Goal: Information Seeking & Learning: Compare options

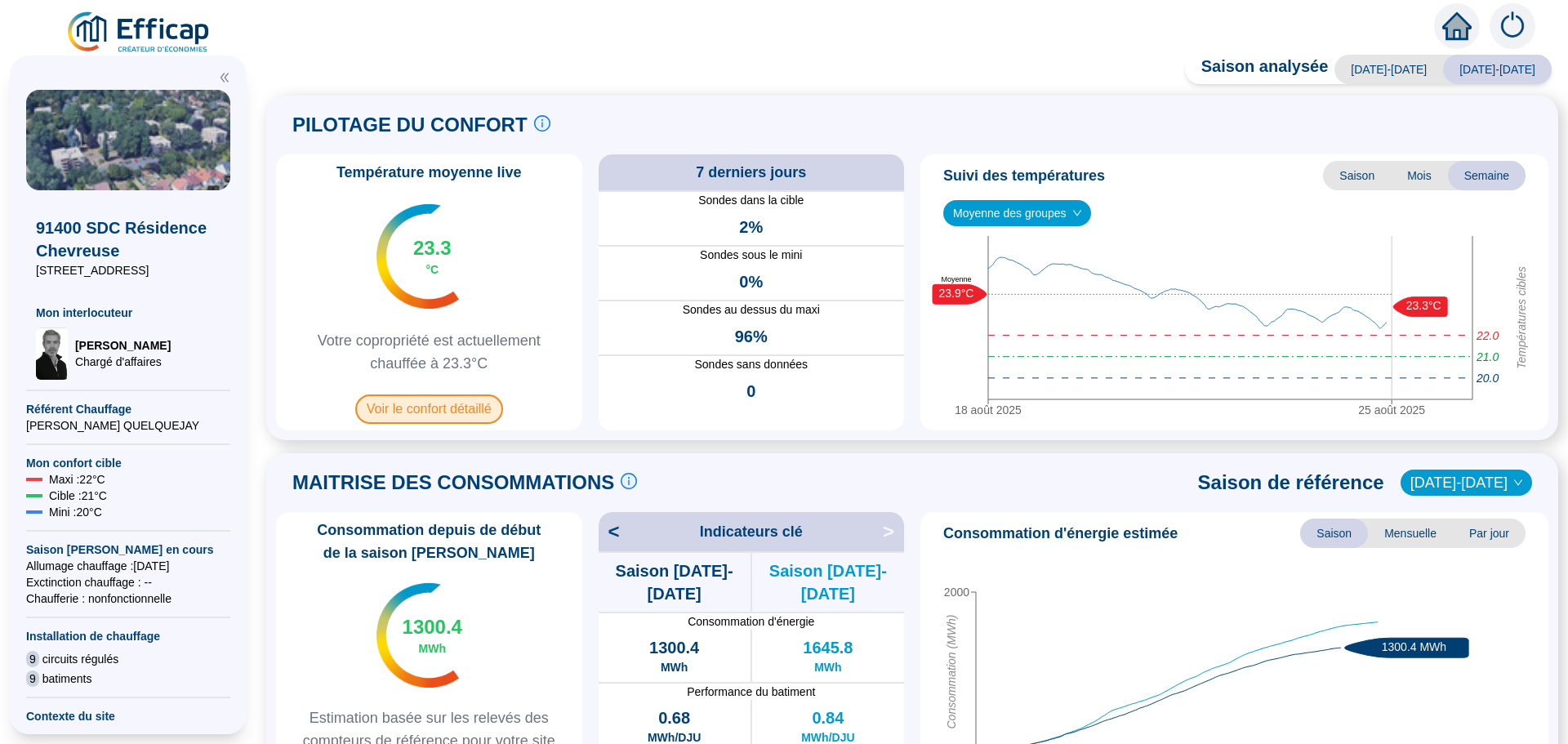
click at [427, 406] on span "Voir le confort détaillé" at bounding box center [428, 409] width 148 height 29
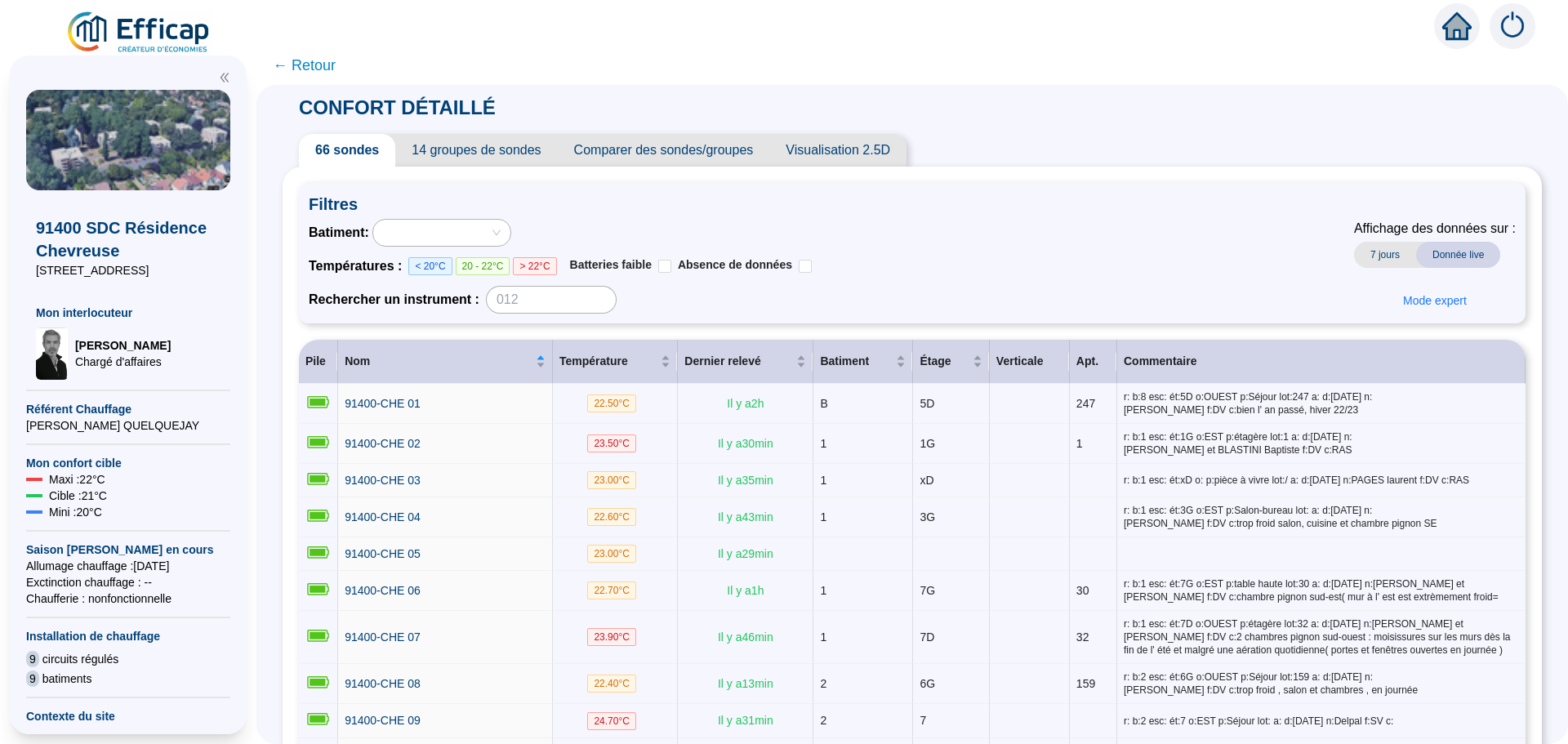
click at [653, 159] on span "Comparer des sondes/groupes" at bounding box center [664, 150] width 212 height 33
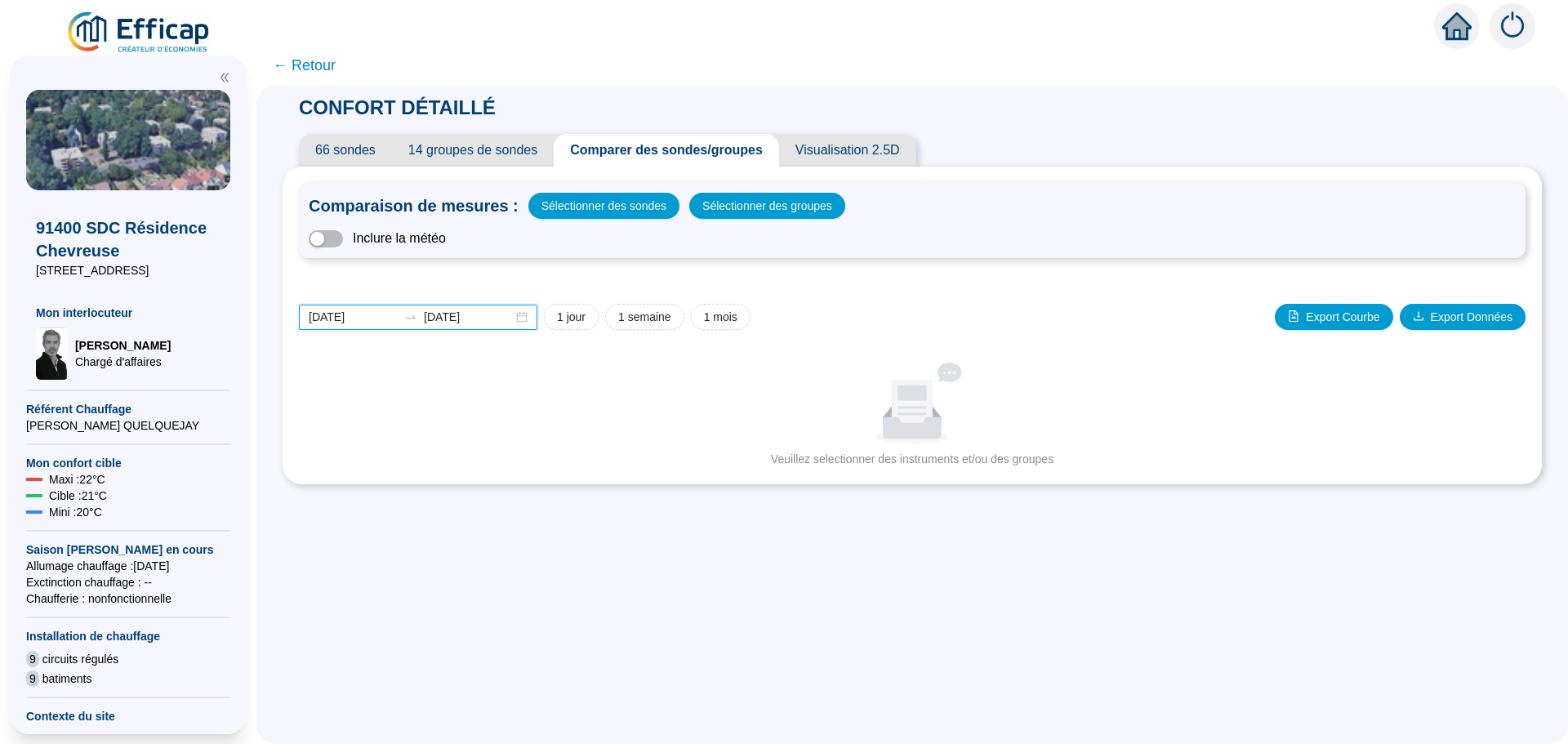
click at [379, 314] on input "[DATE]" at bounding box center [353, 317] width 89 height 17
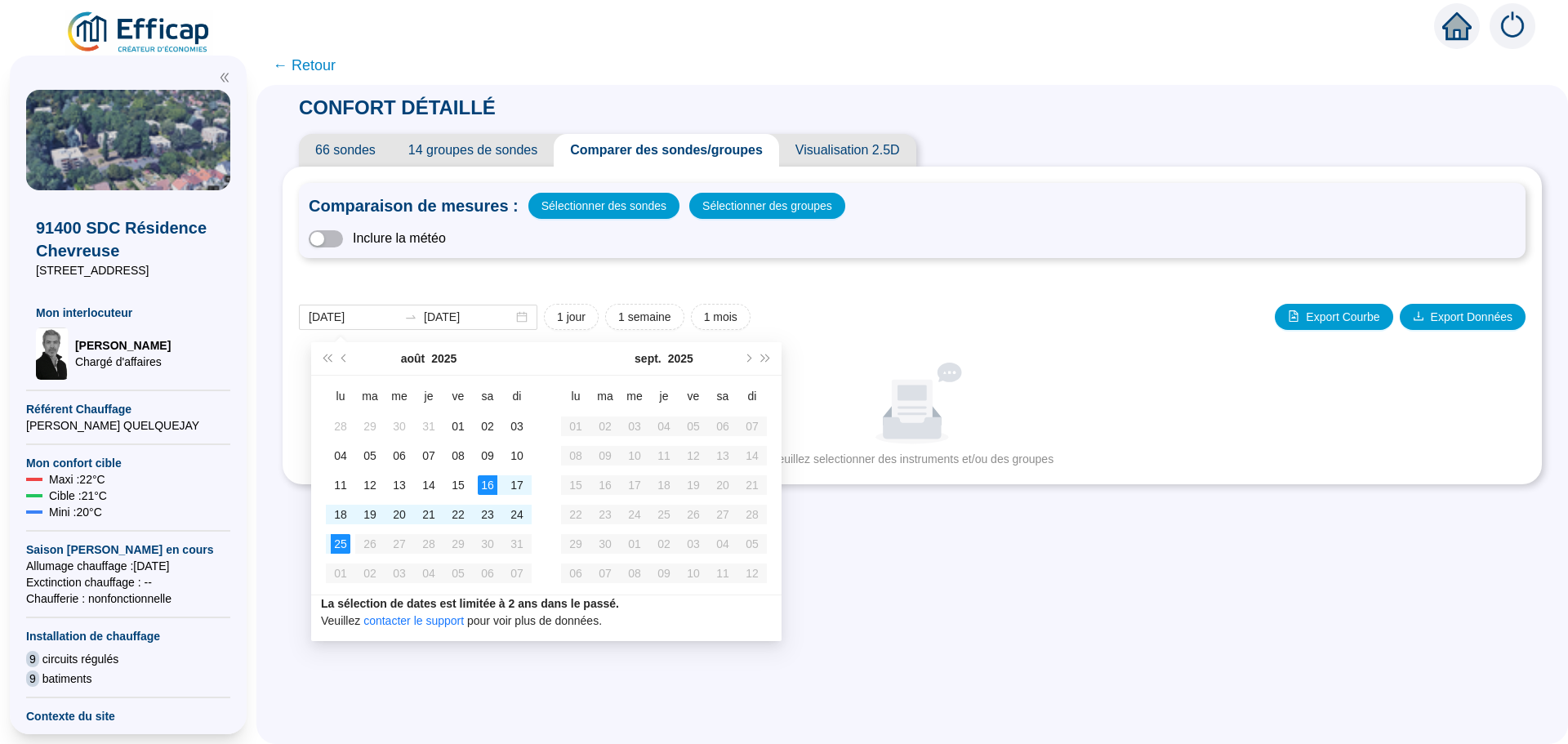
click at [903, 547] on div "CONFORT DÉTAILLÉ 66 sondes 14 groupes de sondes Comparer des sondes/groupes Vis…" at bounding box center [912, 414] width 1311 height 659
type input "[DATE]"
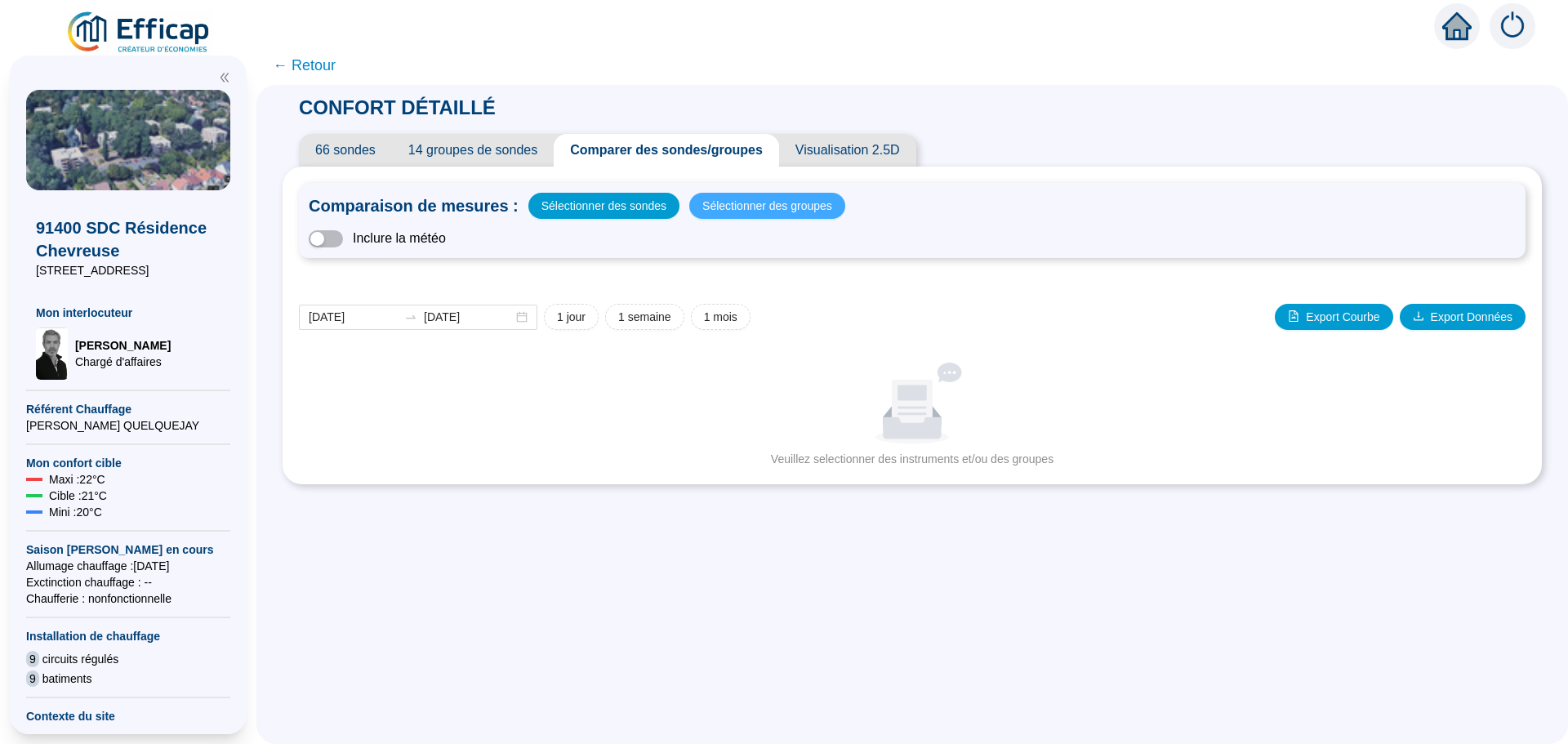
click at [743, 205] on span "Sélectionner des groupes" at bounding box center [767, 206] width 130 height 23
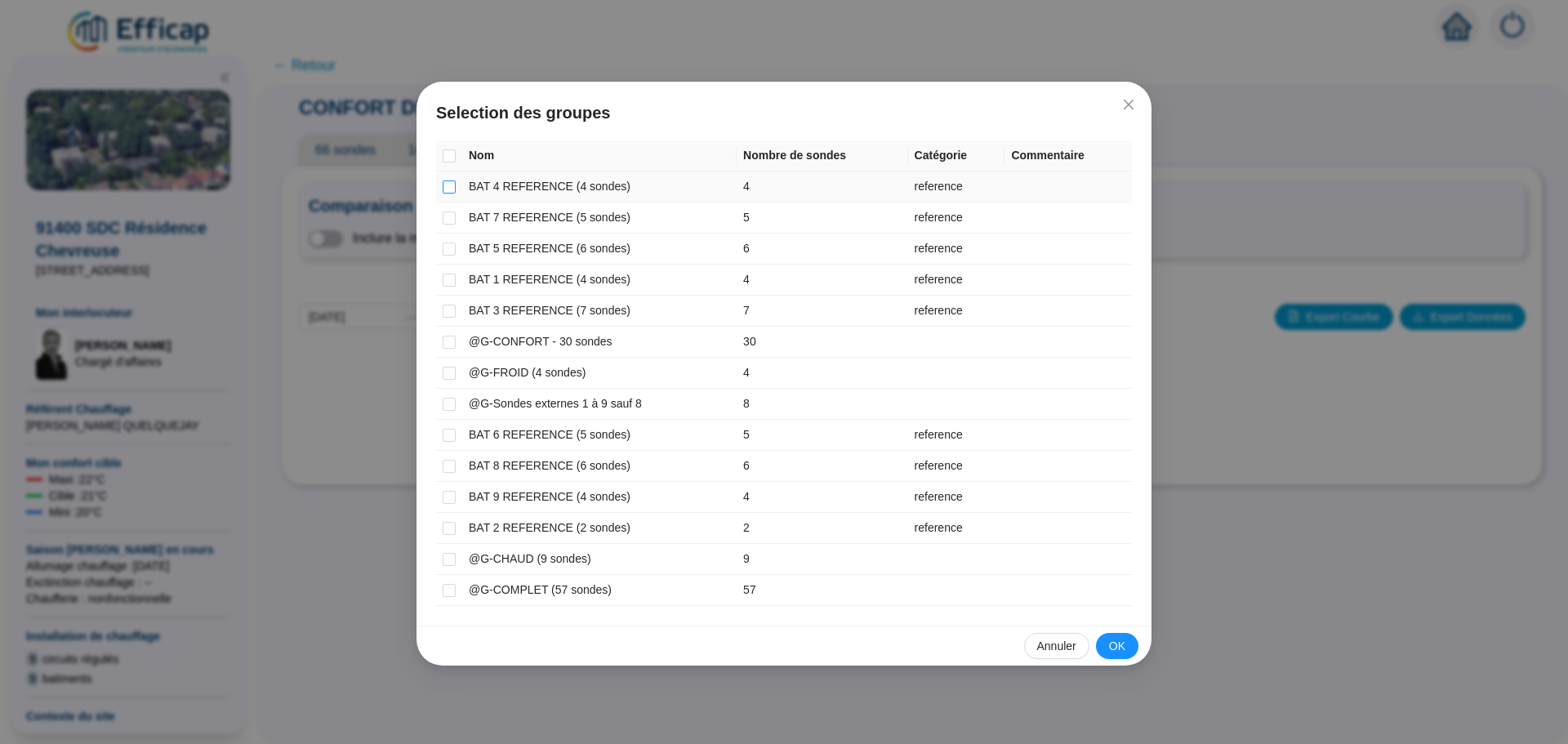
click at [447, 187] on input "checkbox" at bounding box center [449, 187] width 13 height 13
checkbox input "true"
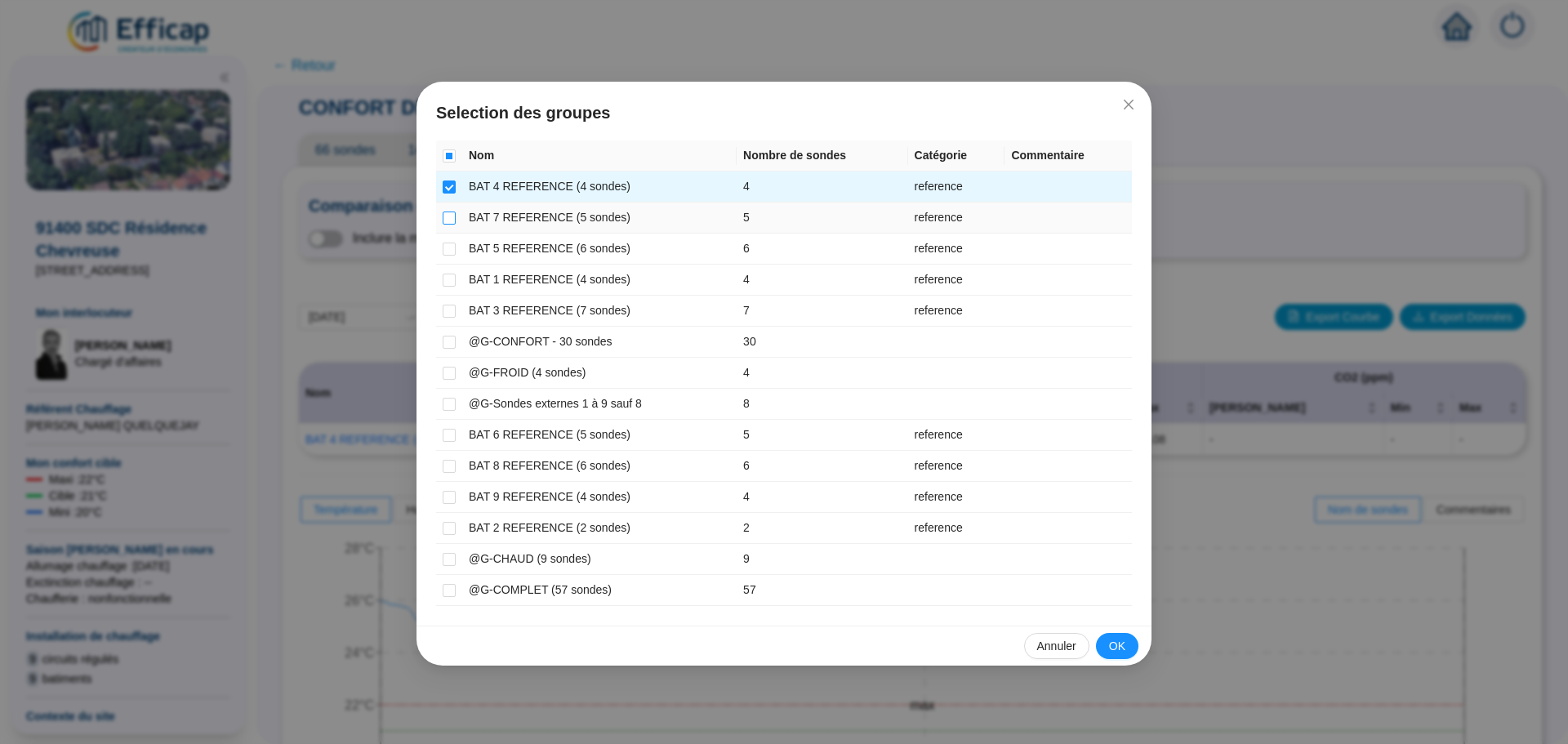
click at [449, 219] on input "checkbox" at bounding box center [449, 218] width 13 height 13
checkbox input "true"
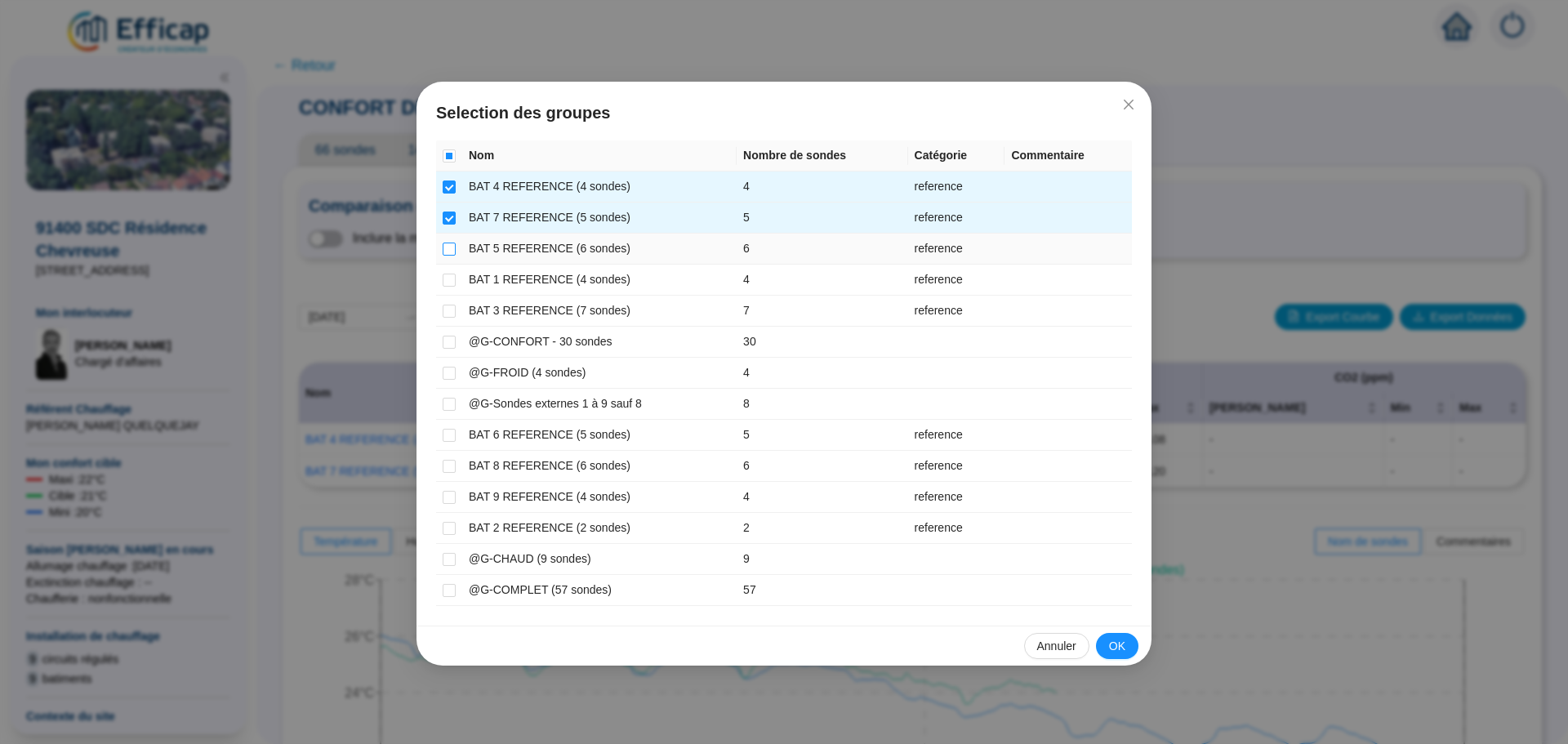
click at [449, 256] on label at bounding box center [449, 248] width 13 height 17
click at [449, 256] on input "checkbox" at bounding box center [449, 249] width 13 height 13
checkbox input "true"
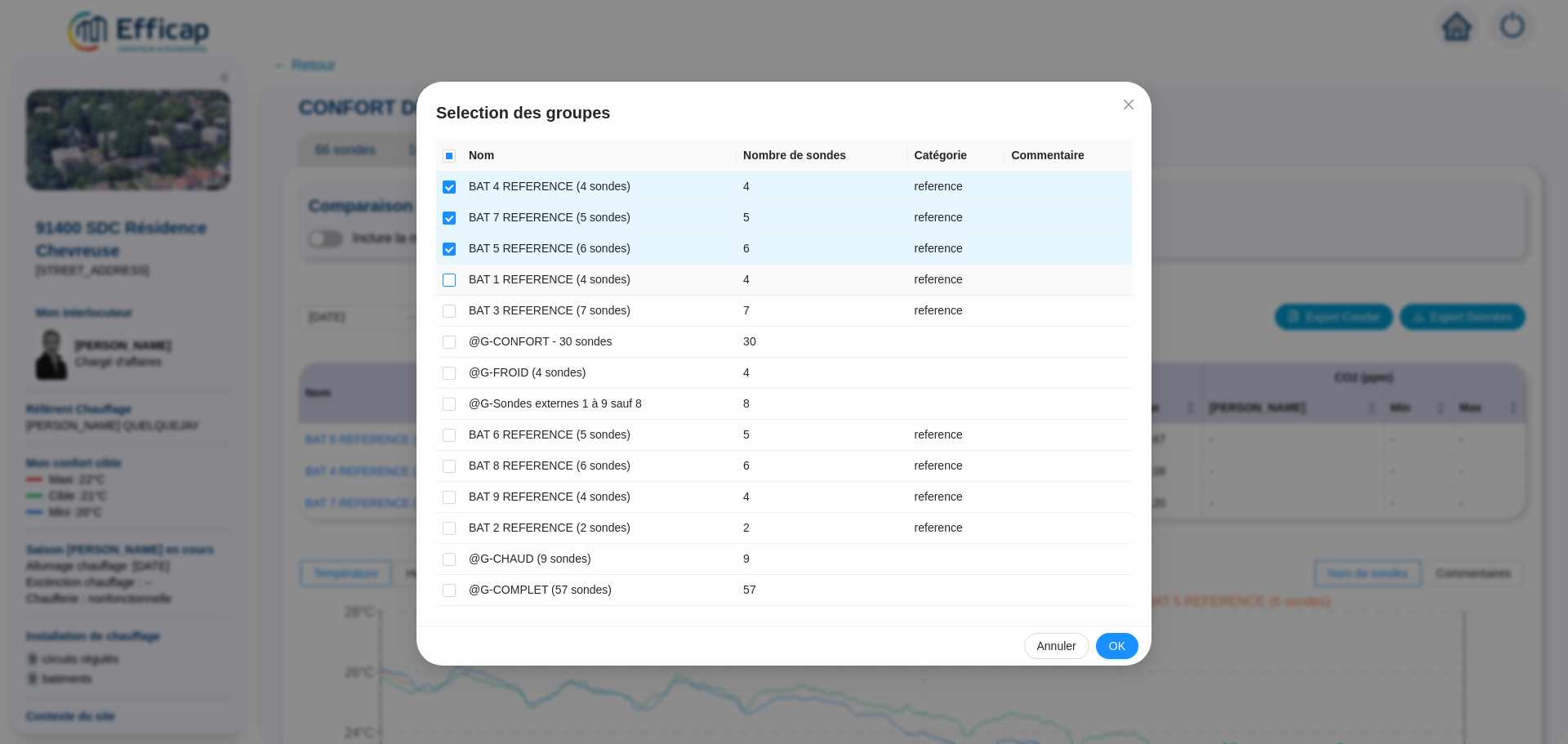
click at [449, 280] on input "checkbox" at bounding box center [449, 280] width 13 height 13
checkbox input "true"
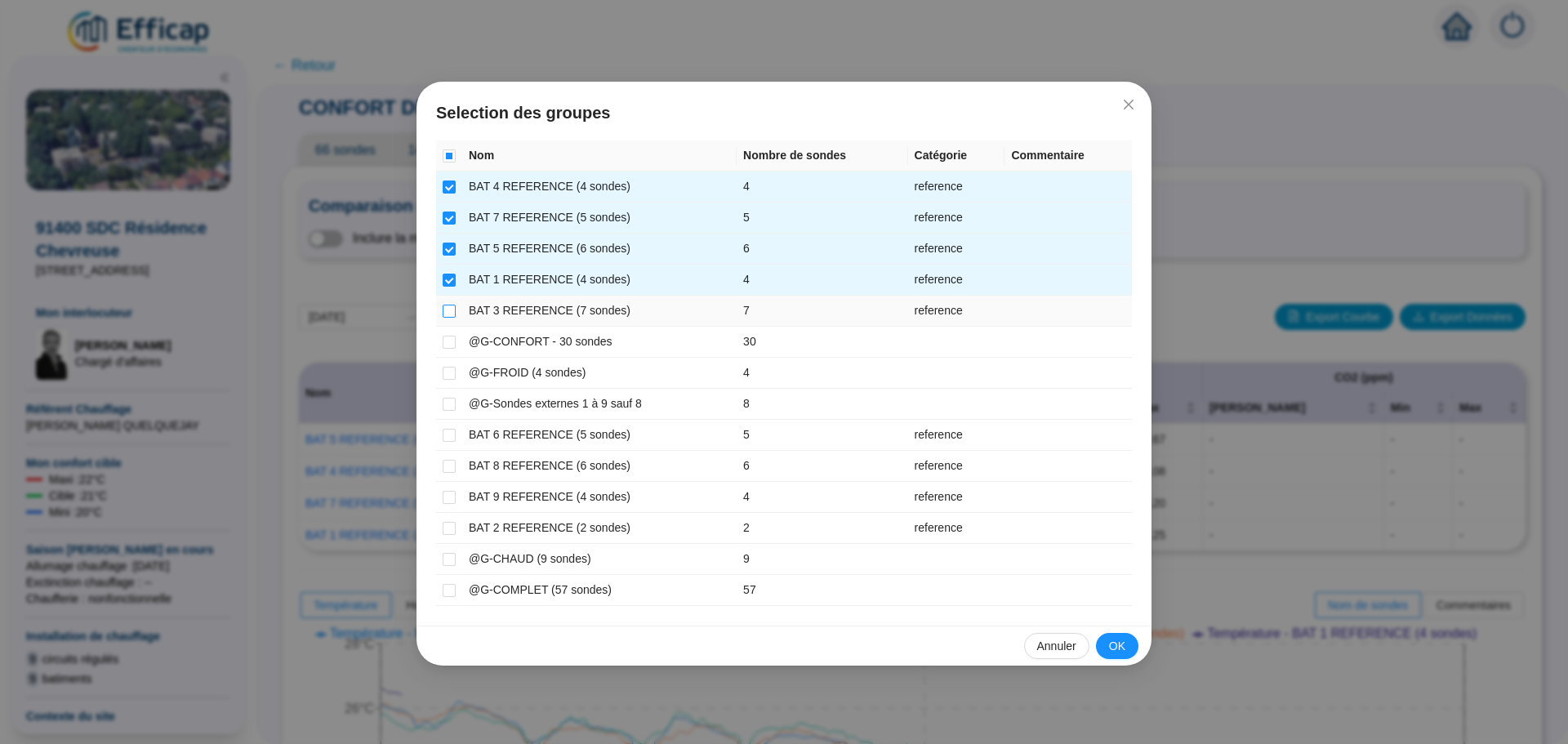
click at [447, 313] on input "checkbox" at bounding box center [449, 311] width 13 height 13
checkbox input "true"
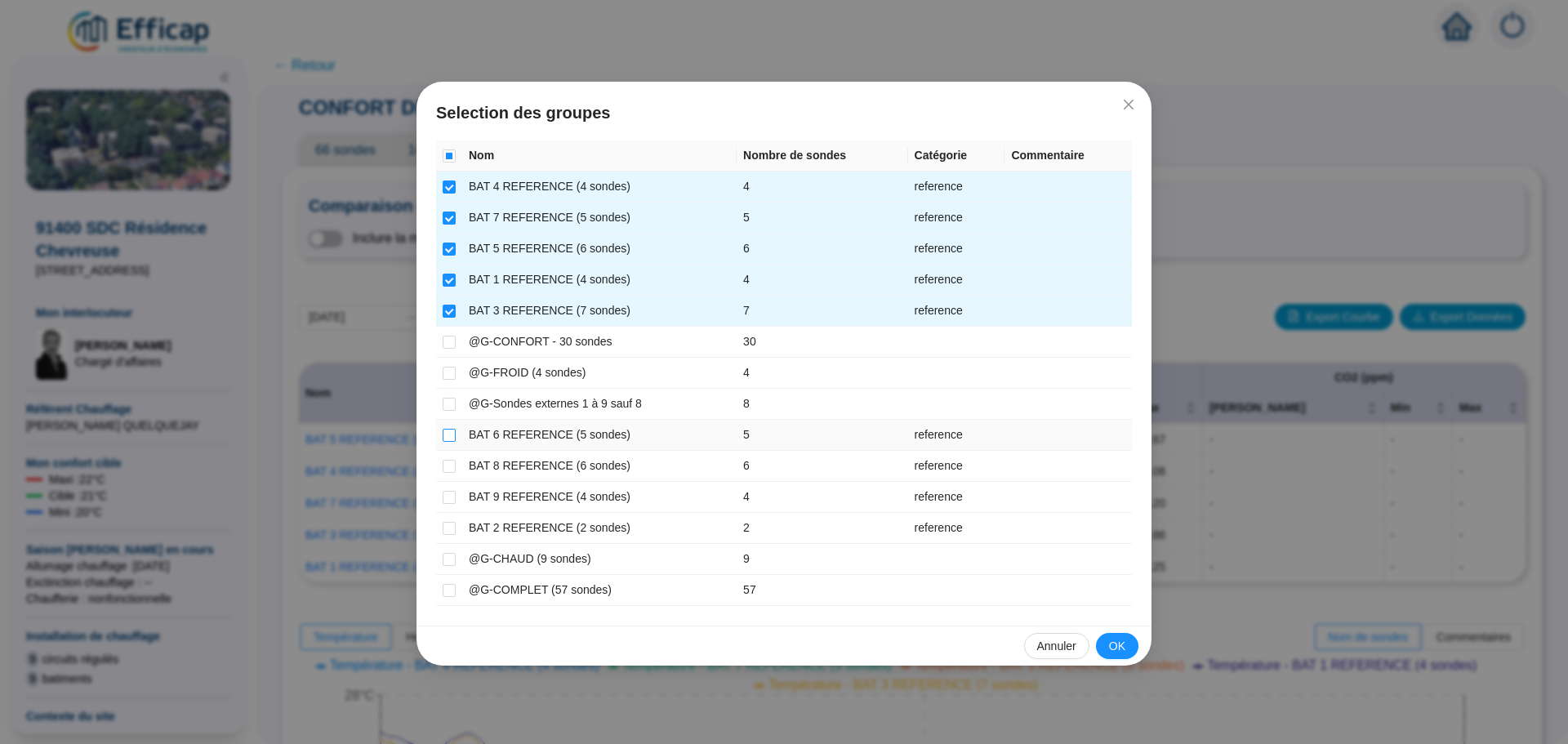
click at [451, 436] on input "checkbox" at bounding box center [449, 435] width 13 height 13
checkbox input "true"
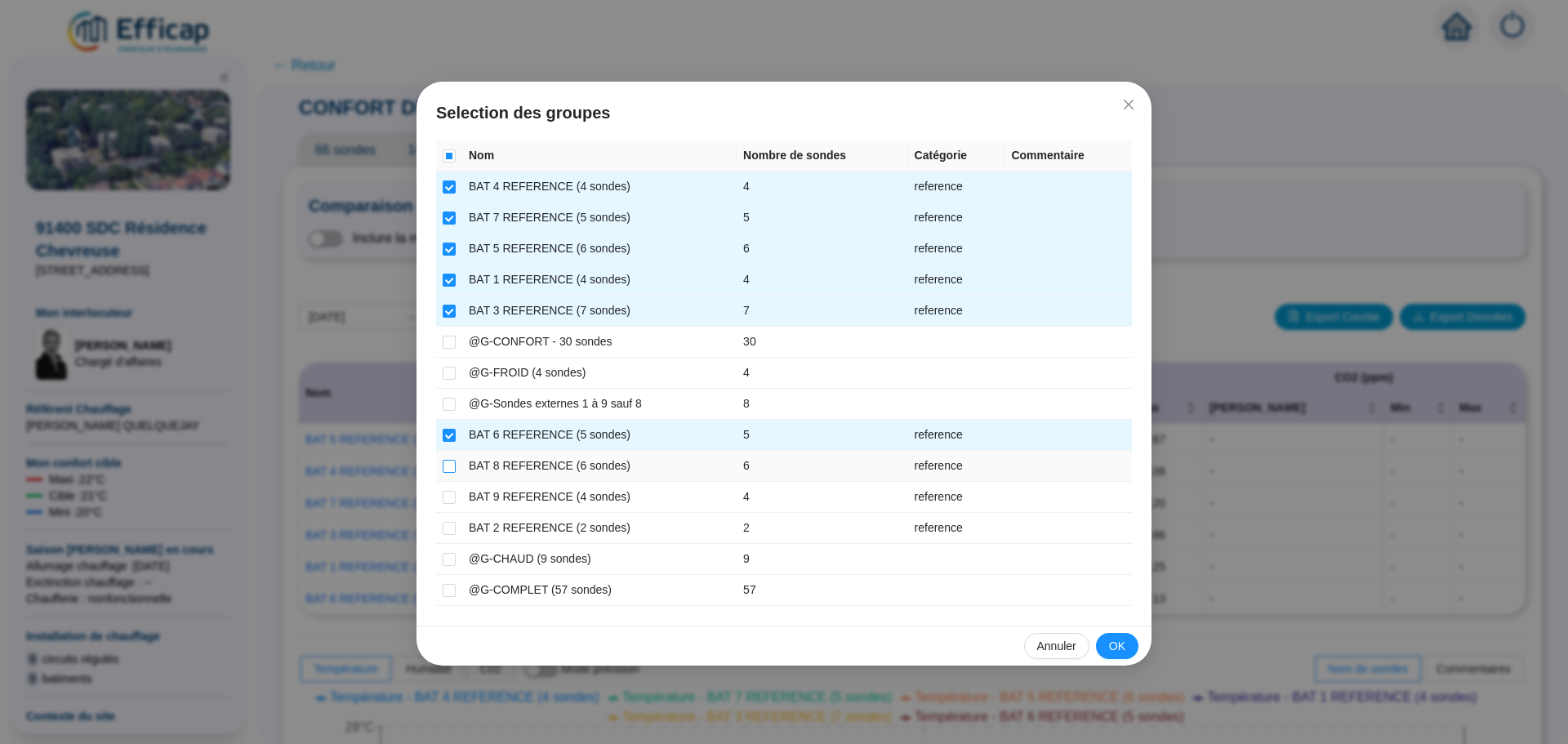
click at [450, 464] on input "checkbox" at bounding box center [449, 466] width 13 height 13
checkbox input "true"
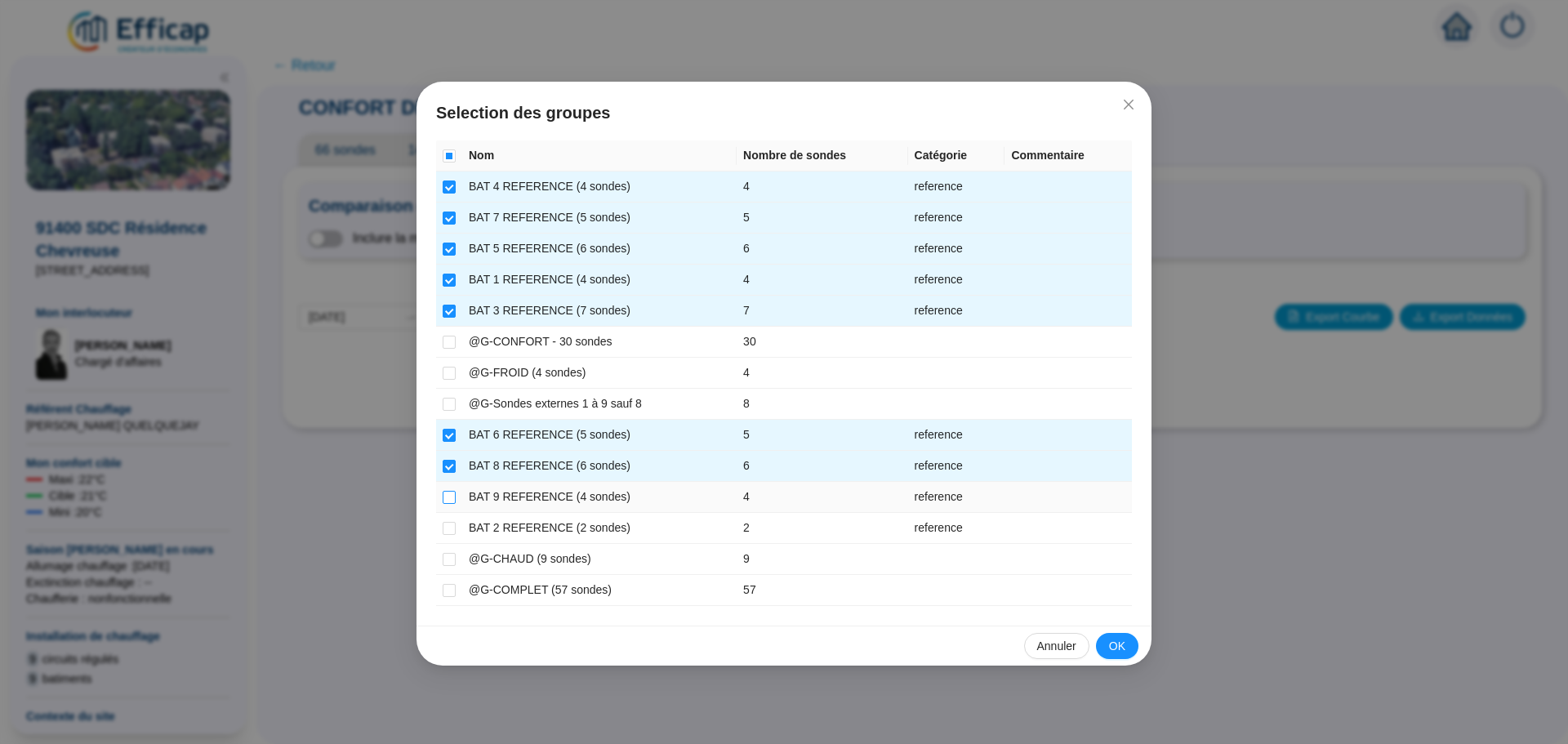
click at [448, 495] on input "checkbox" at bounding box center [449, 497] width 13 height 13
checkbox input "true"
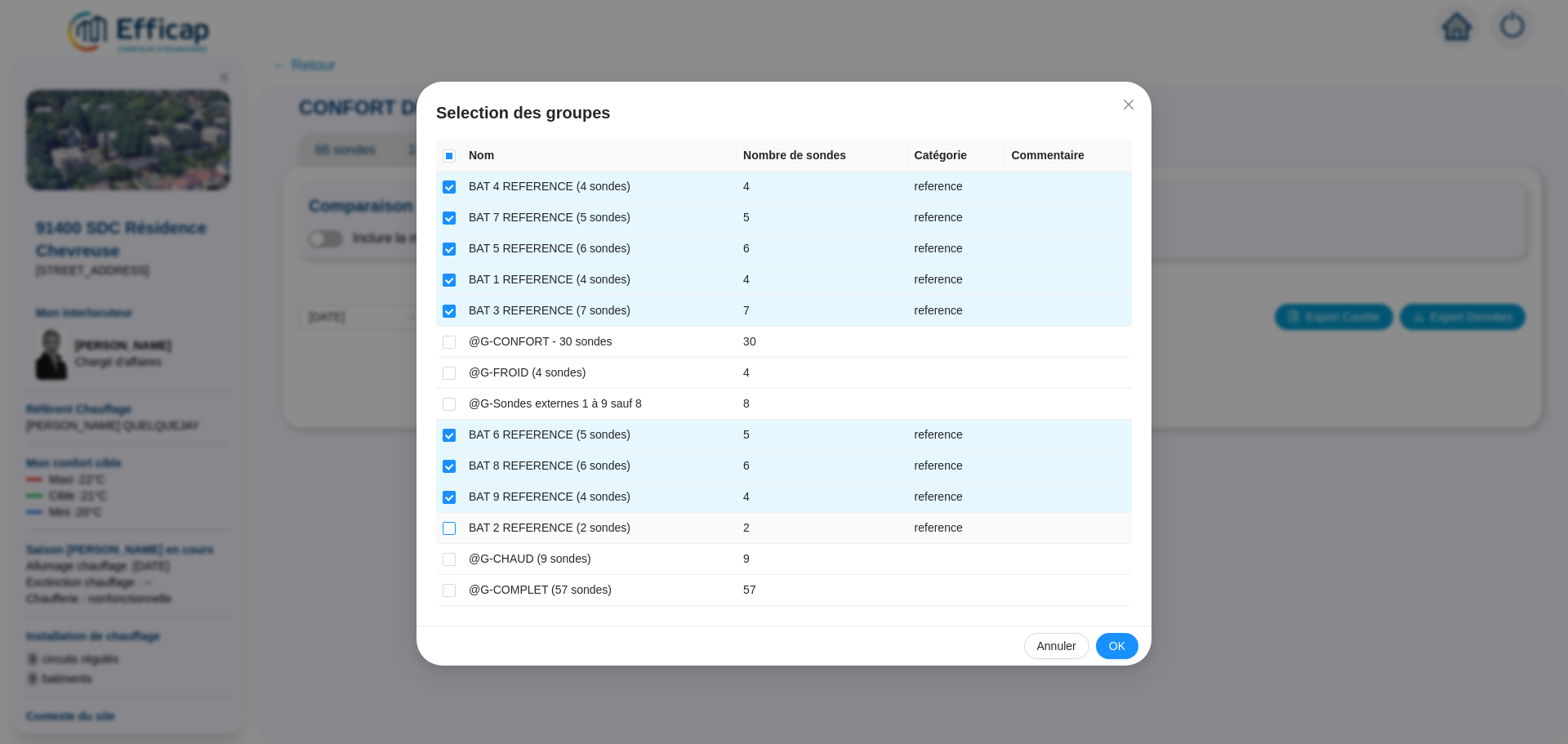
click at [447, 532] on input "checkbox" at bounding box center [449, 528] width 13 height 13
checkbox input "true"
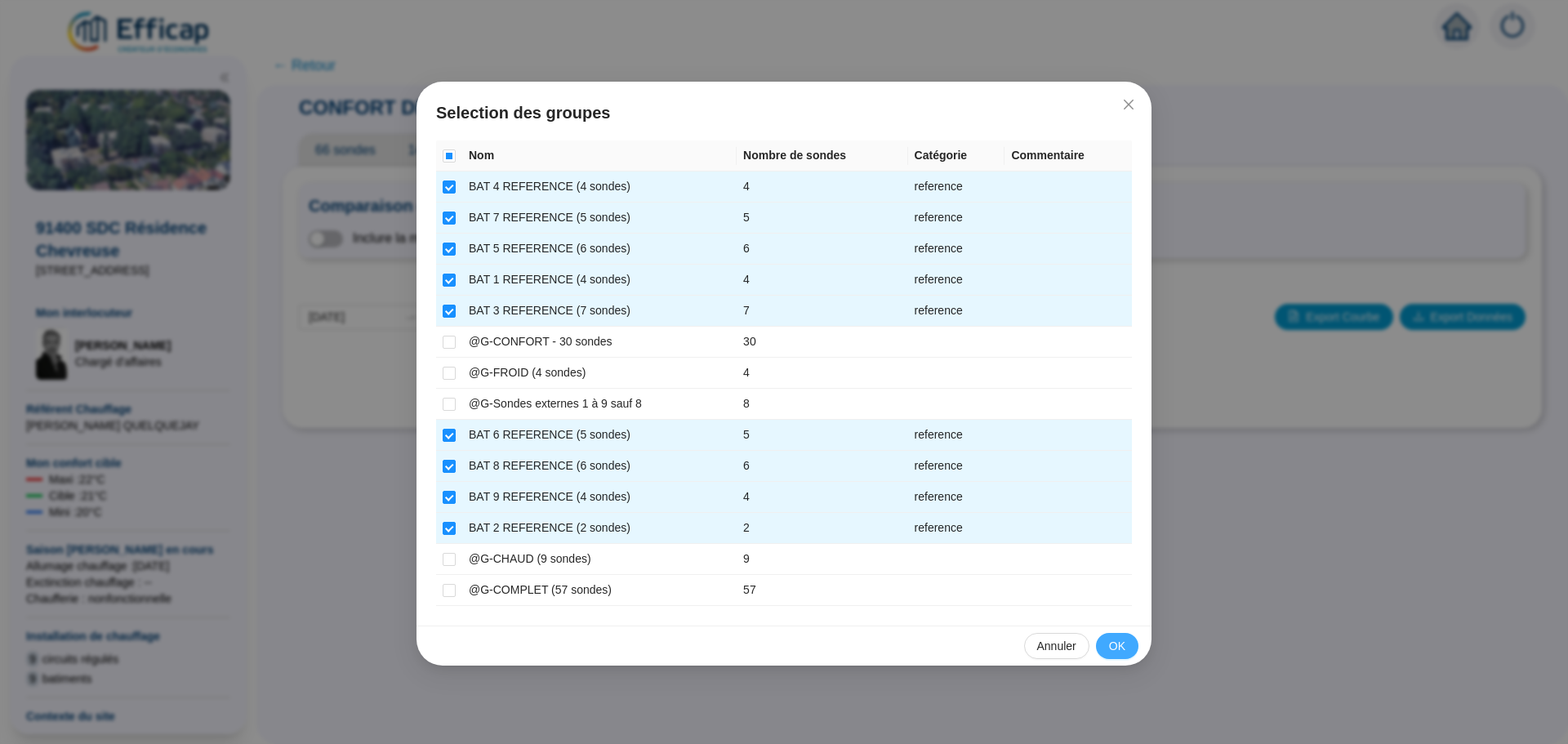
click at [1119, 646] on span "OK" at bounding box center [1117, 646] width 16 height 17
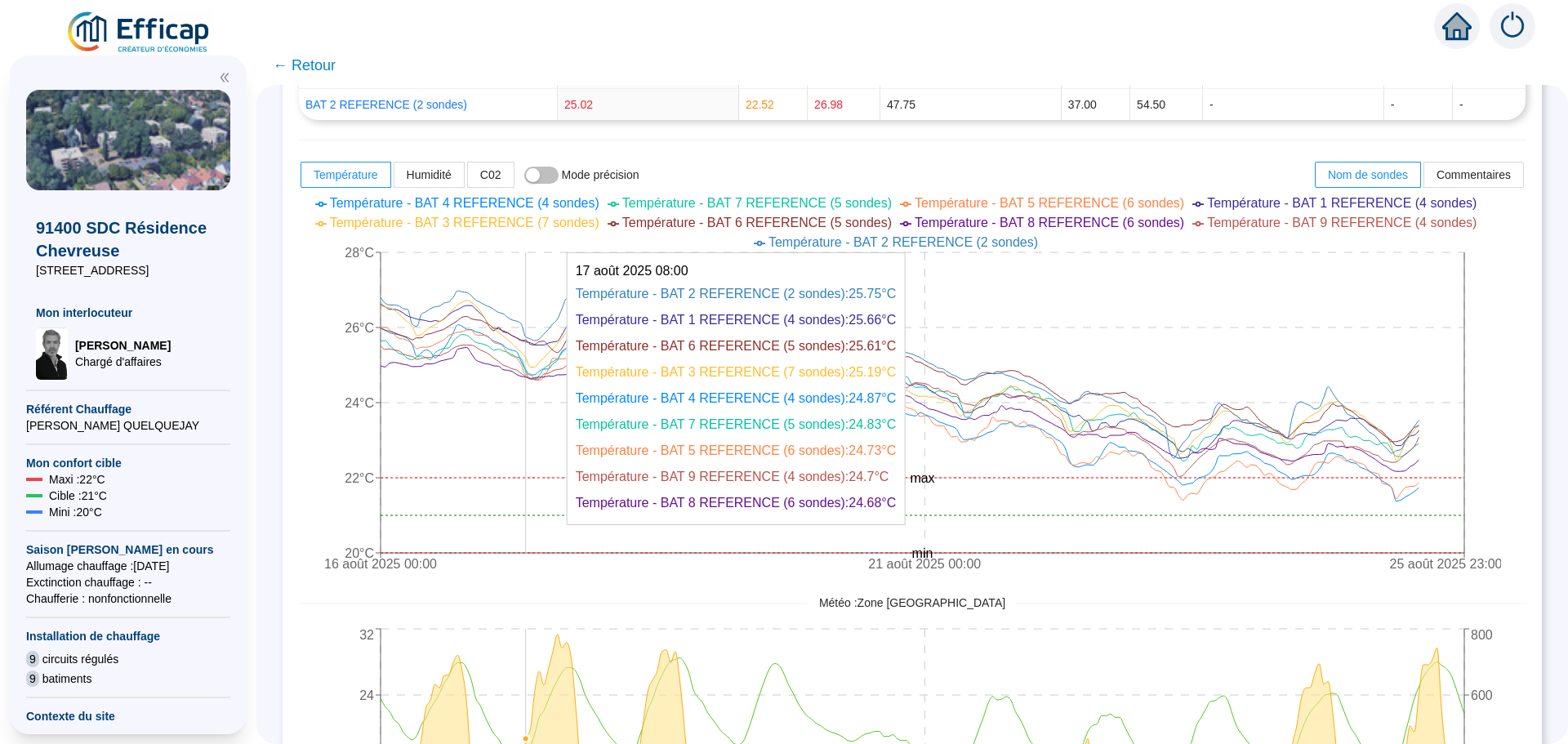
scroll to position [653, 0]
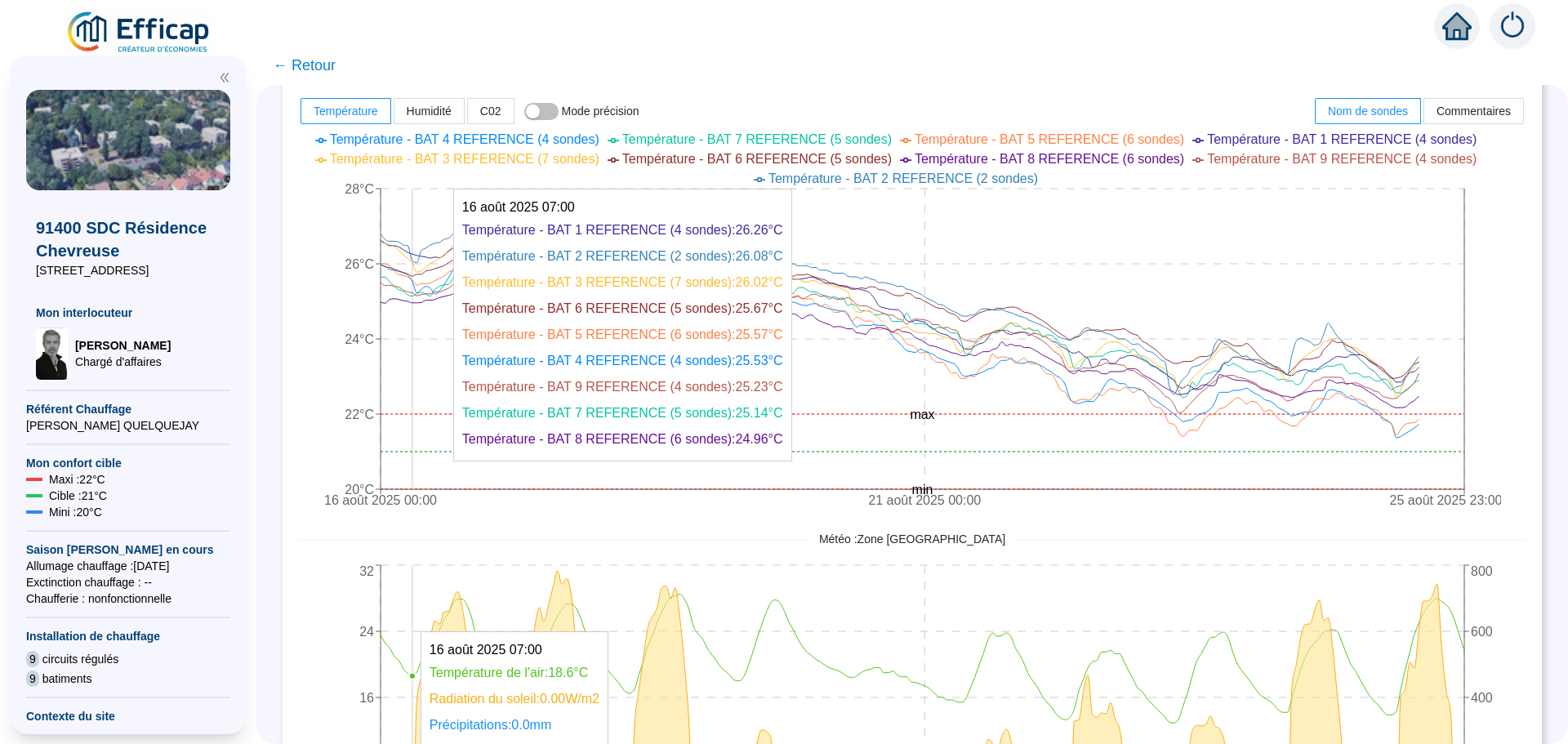
drag, startPoint x: 424, startPoint y: 320, endPoint x: 434, endPoint y: 228, distance: 92.5
click at [434, 228] on icon "16 août 2025 00:00 21 août 2025 00:00 25 août 2025 23:00 20°C 22°C 24°C 26°C 28…" at bounding box center [900, 321] width 1203 height 392
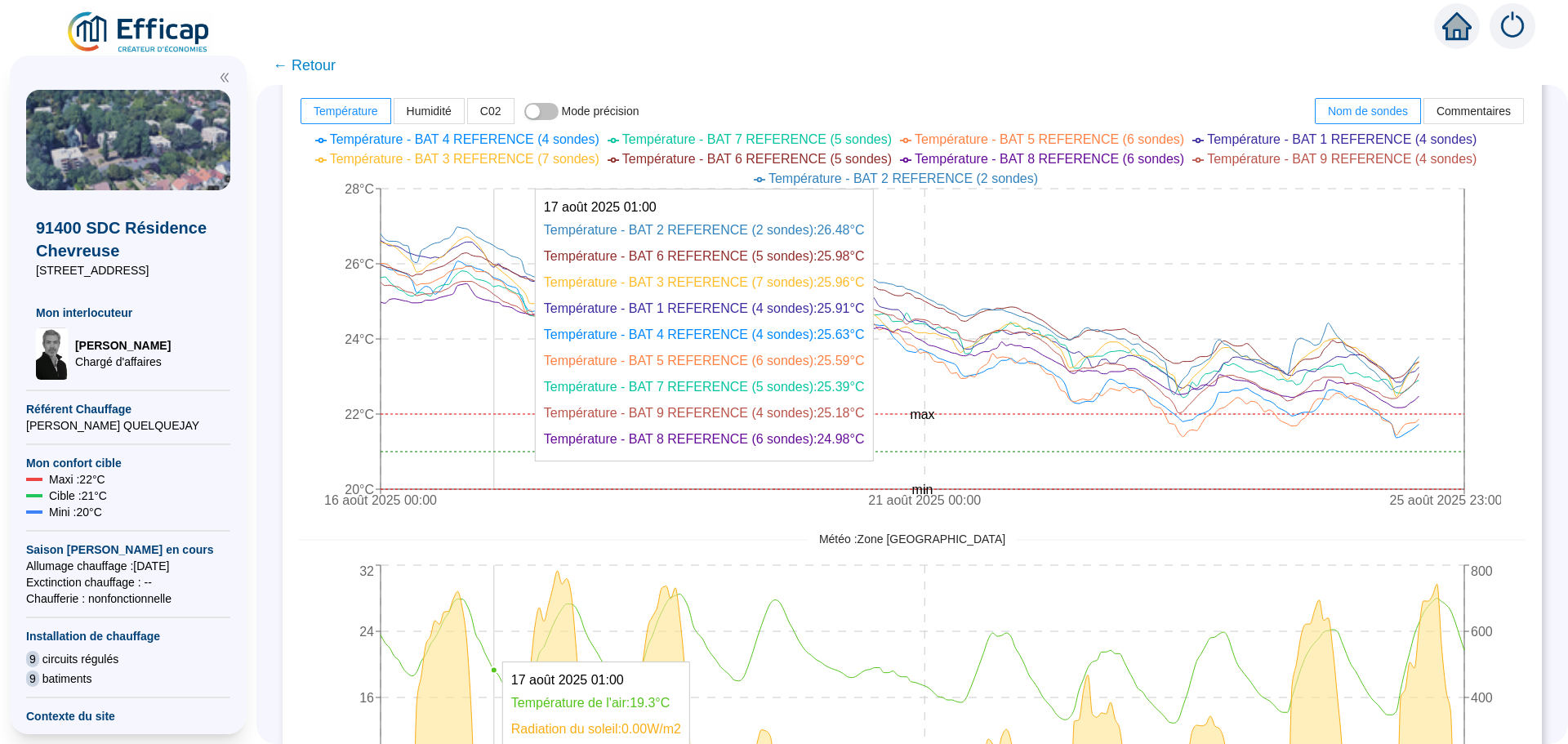
drag, startPoint x: 522, startPoint y: 213, endPoint x: 508, endPoint y: 218, distance: 14.9
drag, startPoint x: 508, startPoint y: 218, endPoint x: 482, endPoint y: 207, distance: 28.2
click at [482, 207] on icon "16 août 2025 00:00 21 août 2025 00:00 25 août 2025 23:00 20°C 22°C 24°C 26°C 28…" at bounding box center [900, 321] width 1203 height 392
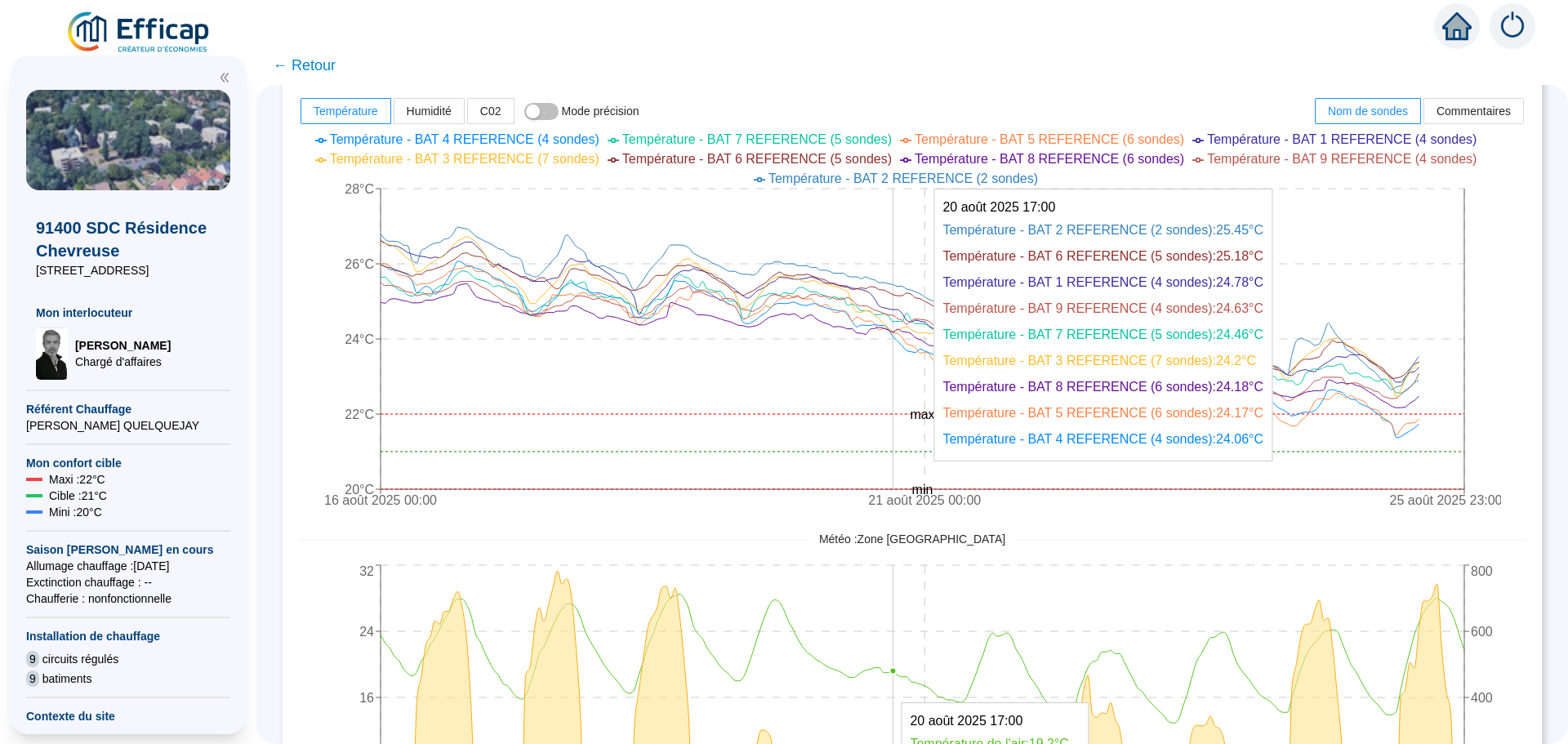
click at [906, 259] on icon "16 août 2025 00:00 21 août 2025 00:00 25 août 2025 23:00 20°C 22°C 24°C 26°C 28…" at bounding box center [900, 321] width 1203 height 392
drag, startPoint x: 906, startPoint y: 259, endPoint x: 780, endPoint y: 247, distance: 126.6
click at [779, 247] on icon "16 août 2025 00:00 21 août 2025 00:00 25 août 2025 23:00 20°C 22°C 24°C 26°C 28…" at bounding box center [900, 321] width 1203 height 392
